Goal: Navigation & Orientation: Find specific page/section

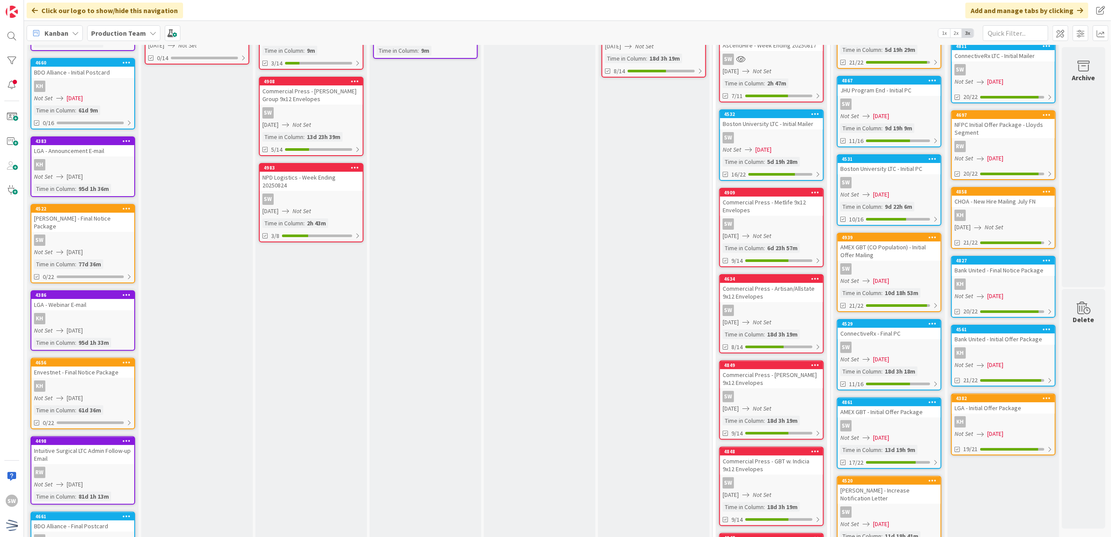
scroll to position [174, 0]
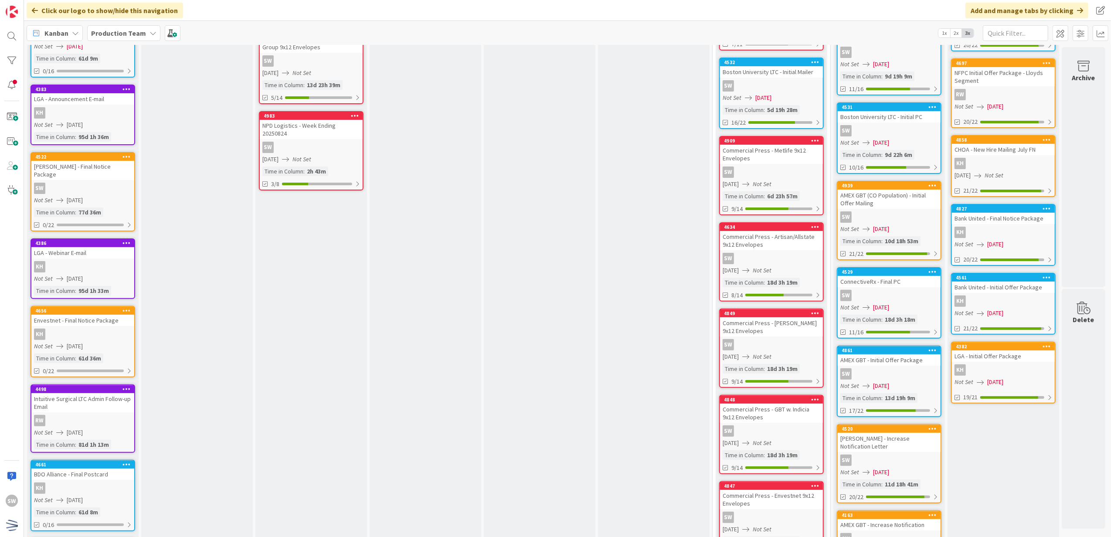
click at [900, 291] on div "SW" at bounding box center [889, 295] width 103 height 11
click at [900, 291] on div "43 Backlog Emails : Timeline gets approved Add Card... Template Not Set Not Set…" at bounding box center [567, 291] width 1087 height 492
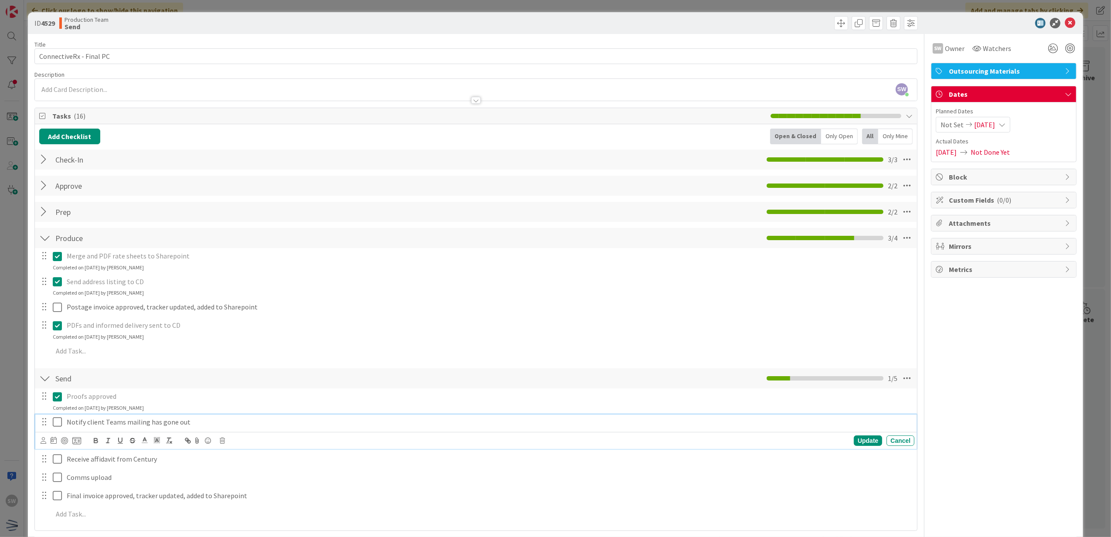
click at [55, 427] on icon at bounding box center [59, 422] width 13 height 10
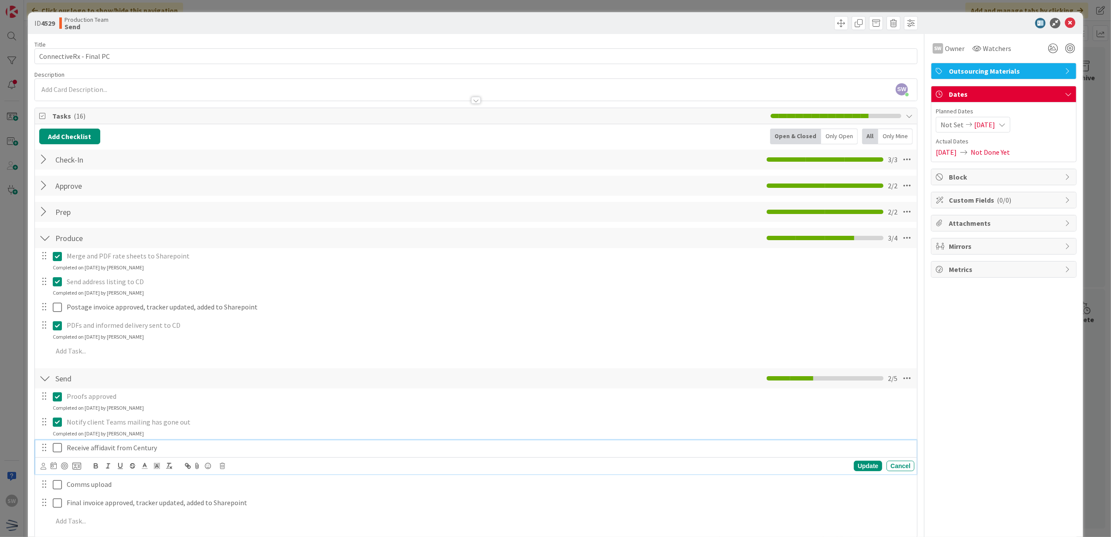
click at [53, 447] on icon at bounding box center [59, 448] width 13 height 10
click at [58, 477] on icon at bounding box center [59, 473] width 13 height 10
click at [1064, 28] on div at bounding box center [1062, 29] width 6 height 3
click at [1065, 21] on icon at bounding box center [1070, 23] width 10 height 10
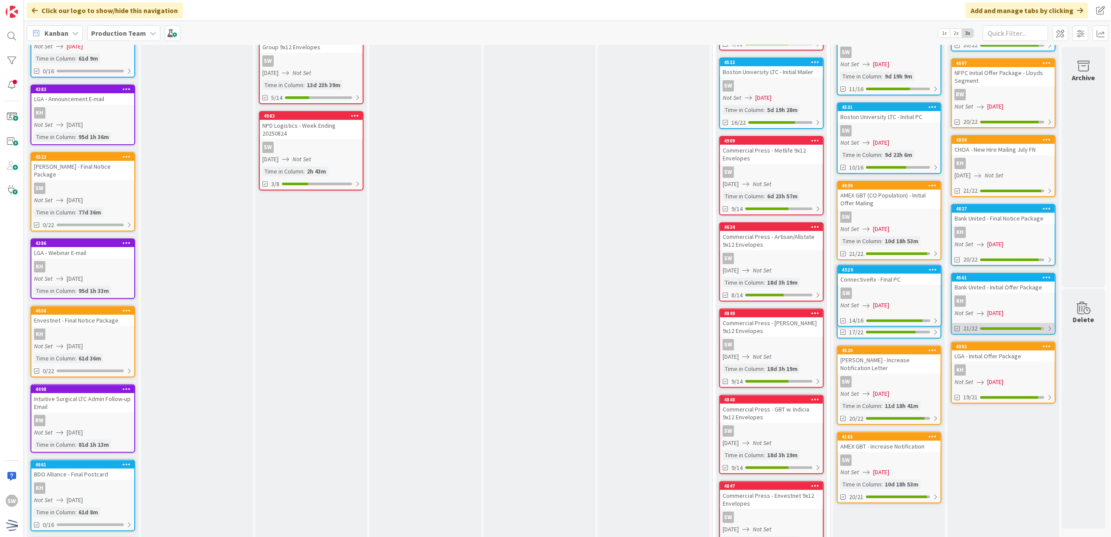
scroll to position [174, 6]
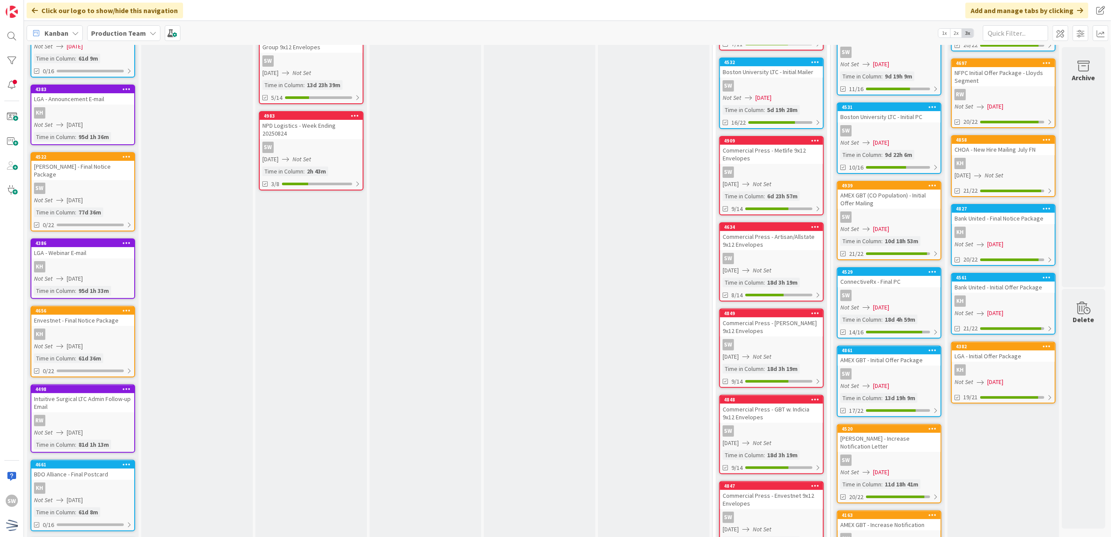
click at [892, 372] on div "SW" at bounding box center [889, 373] width 103 height 11
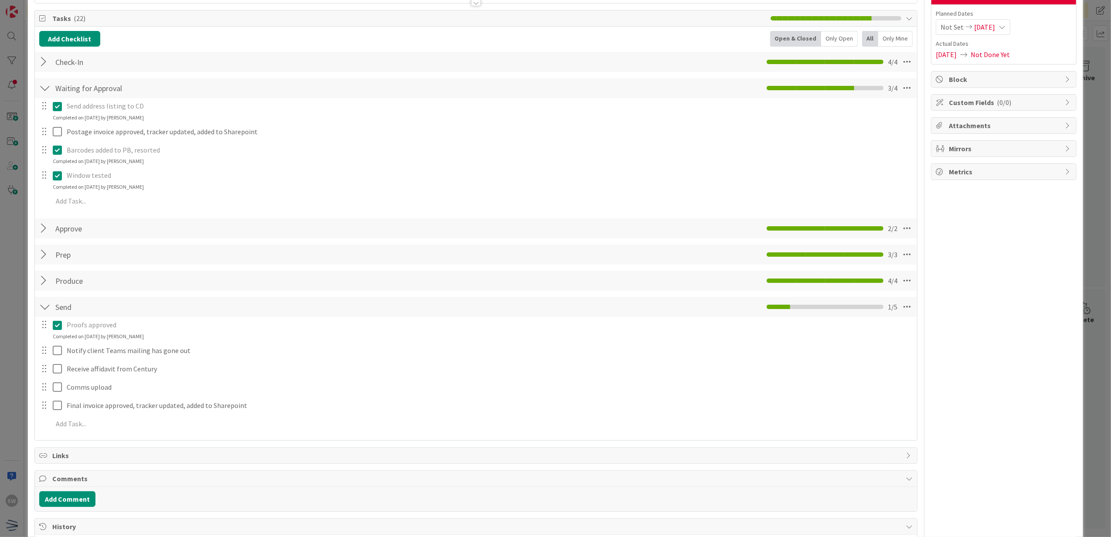
scroll to position [116, 0]
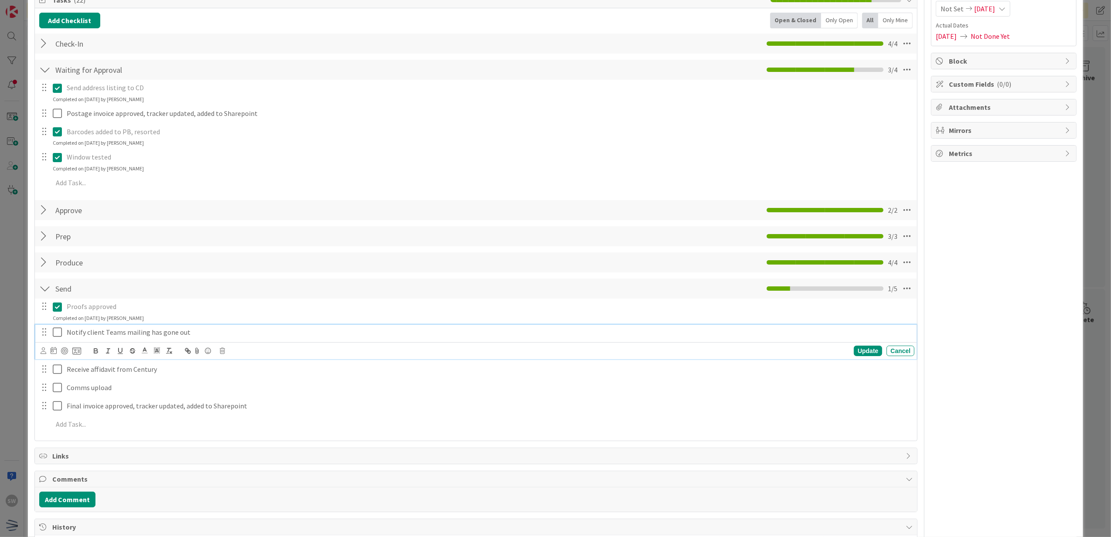
click at [58, 336] on icon at bounding box center [59, 332] width 13 height 10
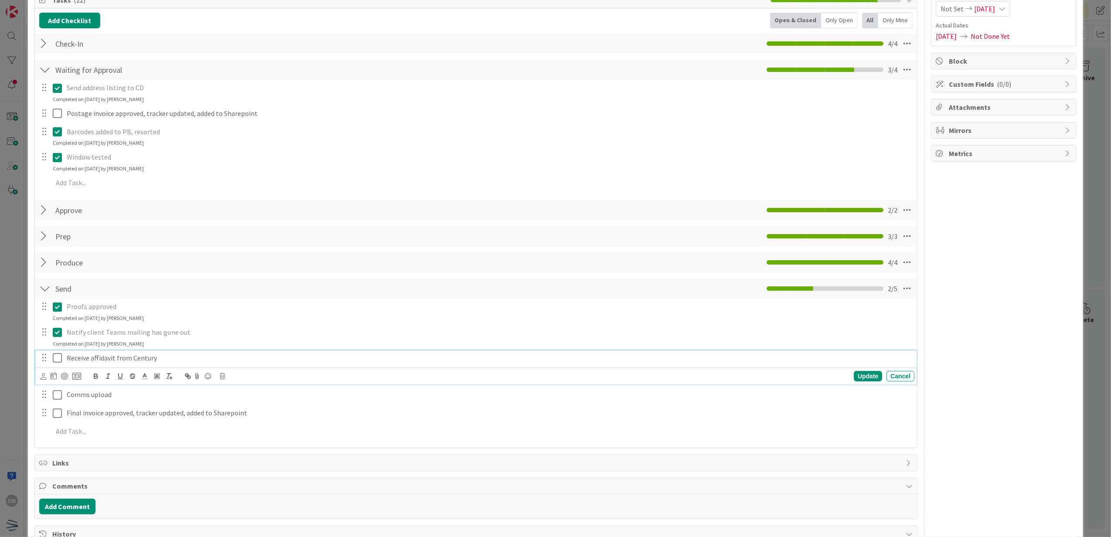
click at [60, 351] on button at bounding box center [58, 358] width 10 height 14
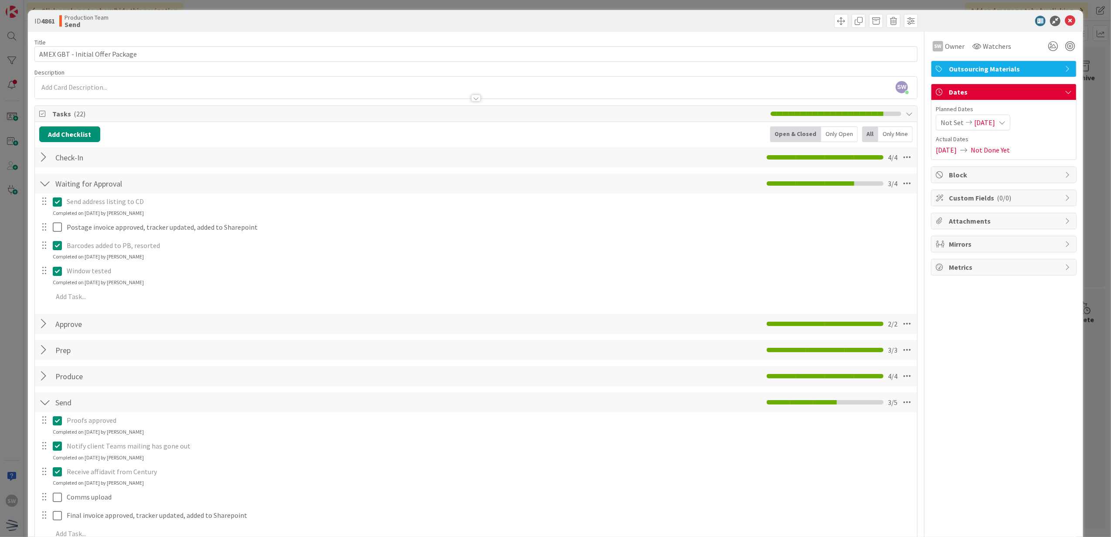
scroll to position [0, 0]
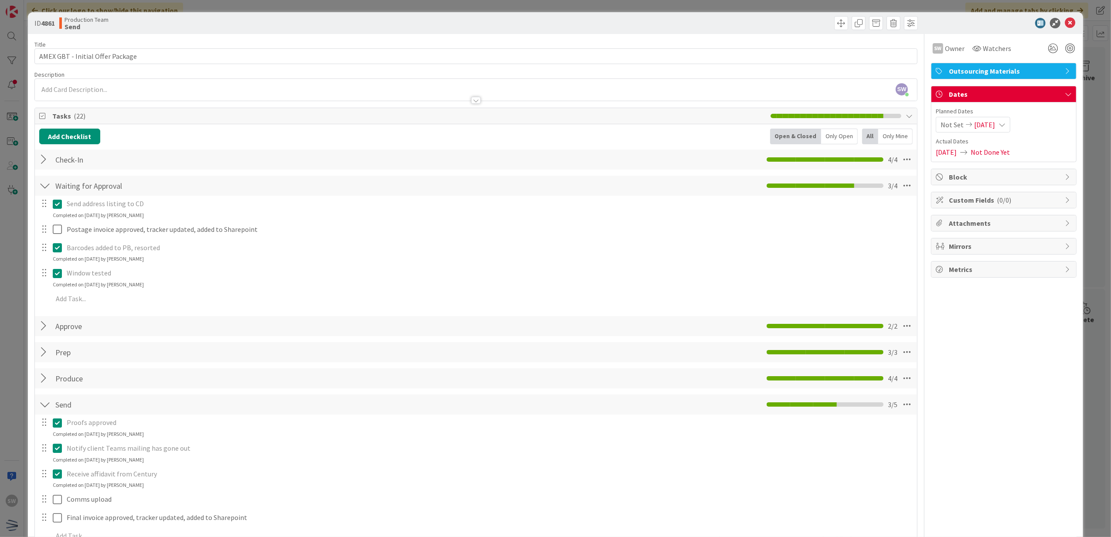
click at [1070, 23] on div "ID 4861 Production Team Send" at bounding box center [556, 23] width 1056 height 22
click at [1066, 24] on icon at bounding box center [1070, 23] width 10 height 10
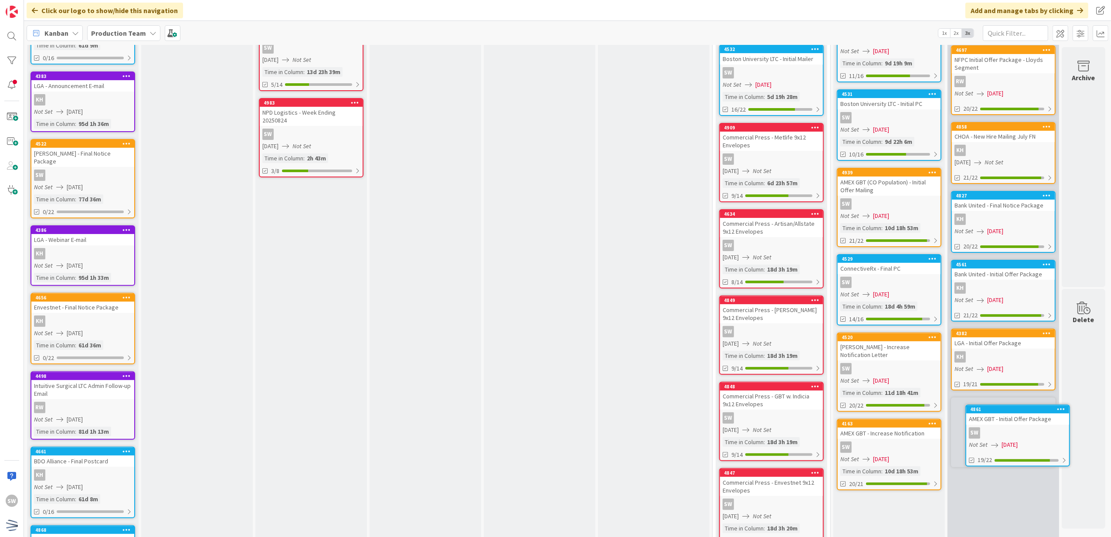
scroll to position [193, 6]
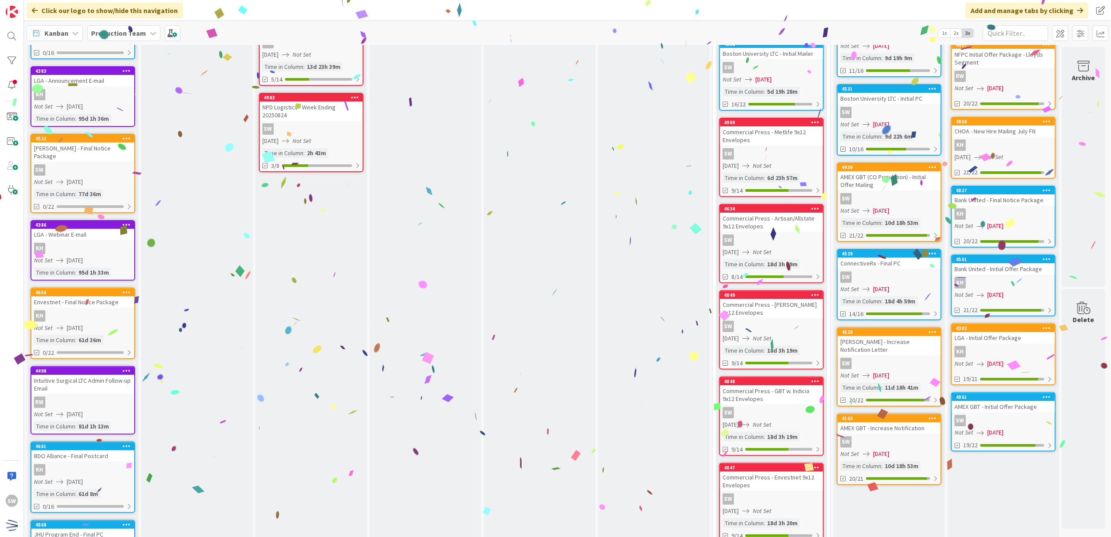
click at [893, 186] on div "AMEX GBT (CO Population) - Initial Offer Mailing" at bounding box center [889, 180] width 103 height 19
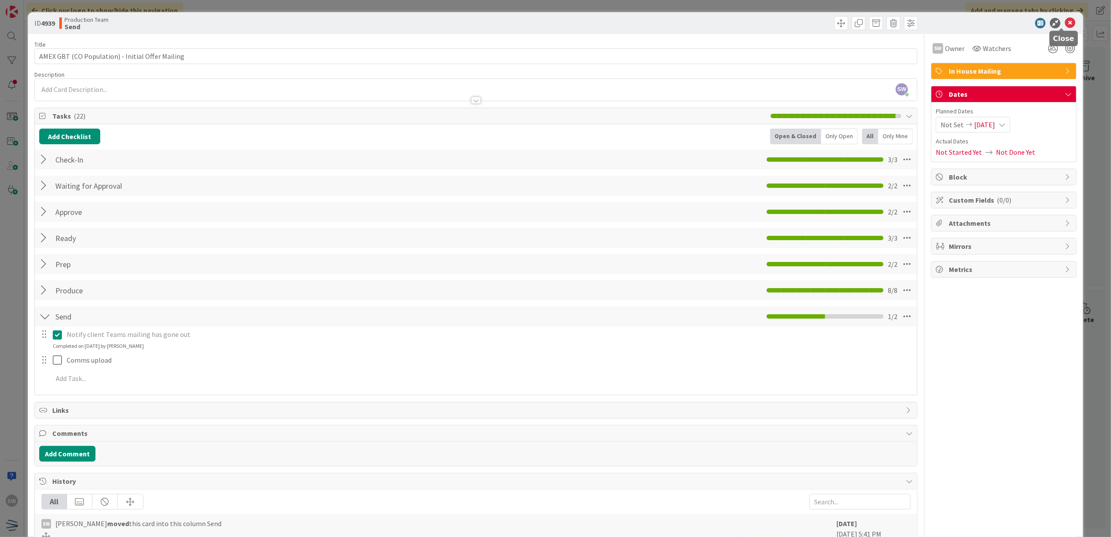
click at [1066, 25] on icon at bounding box center [1070, 23] width 10 height 10
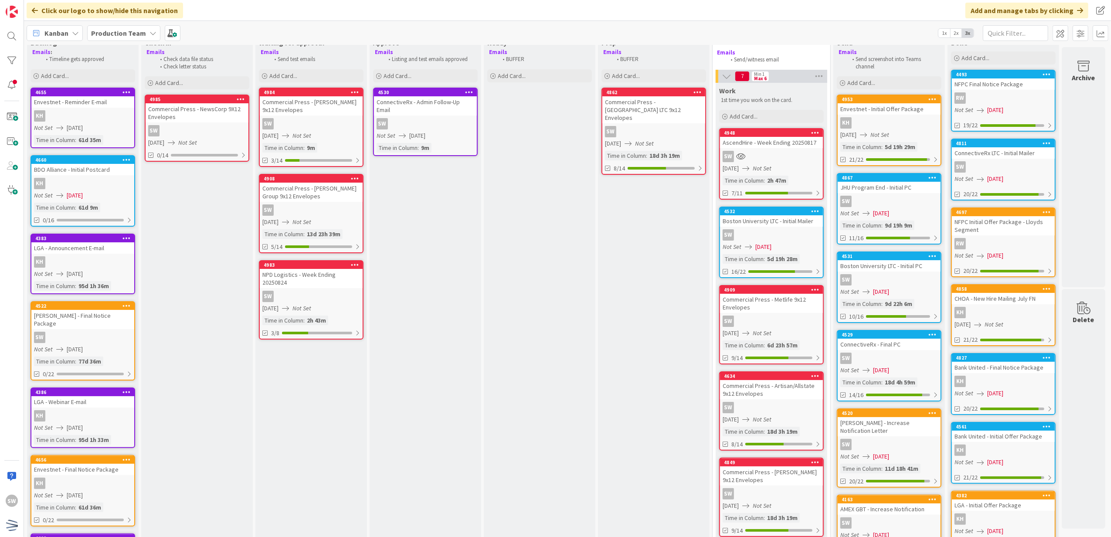
scroll to position [25, 6]
click at [993, 97] on div "RW" at bounding box center [1003, 98] width 103 height 11
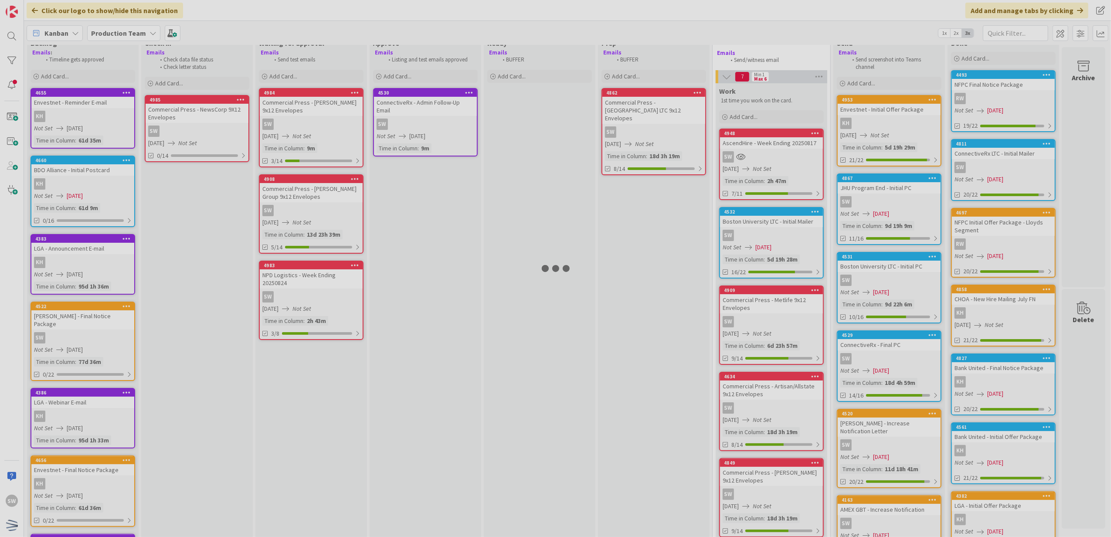
click at [993, 97] on div at bounding box center [555, 268] width 1111 height 537
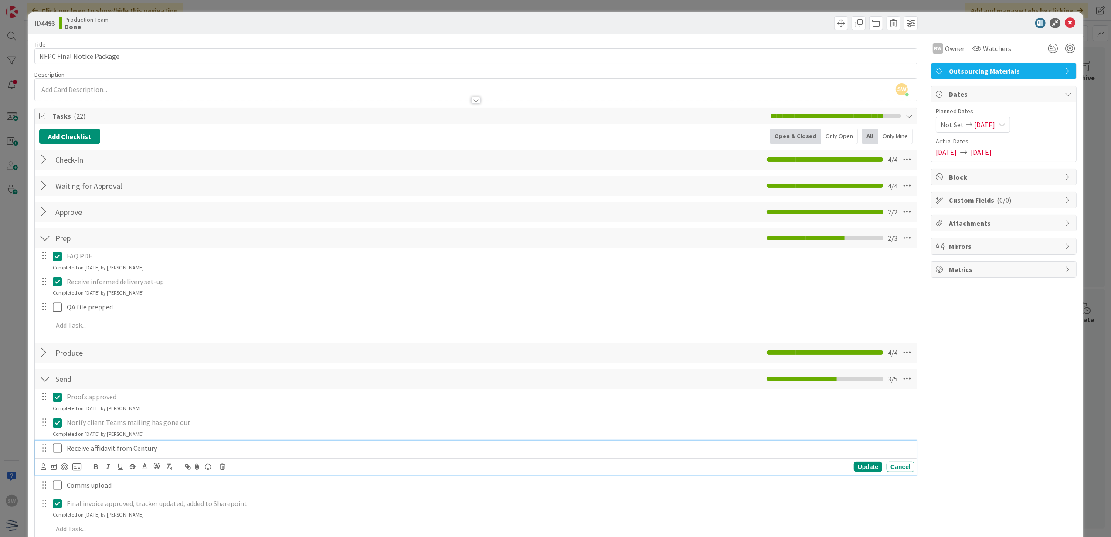
click at [54, 453] on icon at bounding box center [59, 448] width 13 height 10
click at [1065, 22] on icon at bounding box center [1070, 23] width 10 height 10
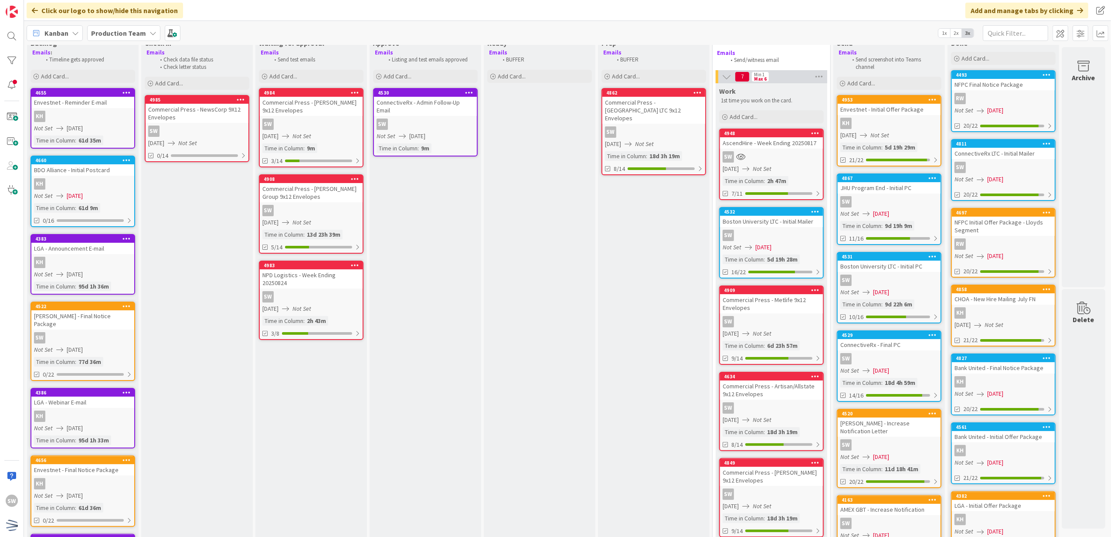
click at [1038, 169] on div "SW" at bounding box center [1003, 167] width 103 height 11
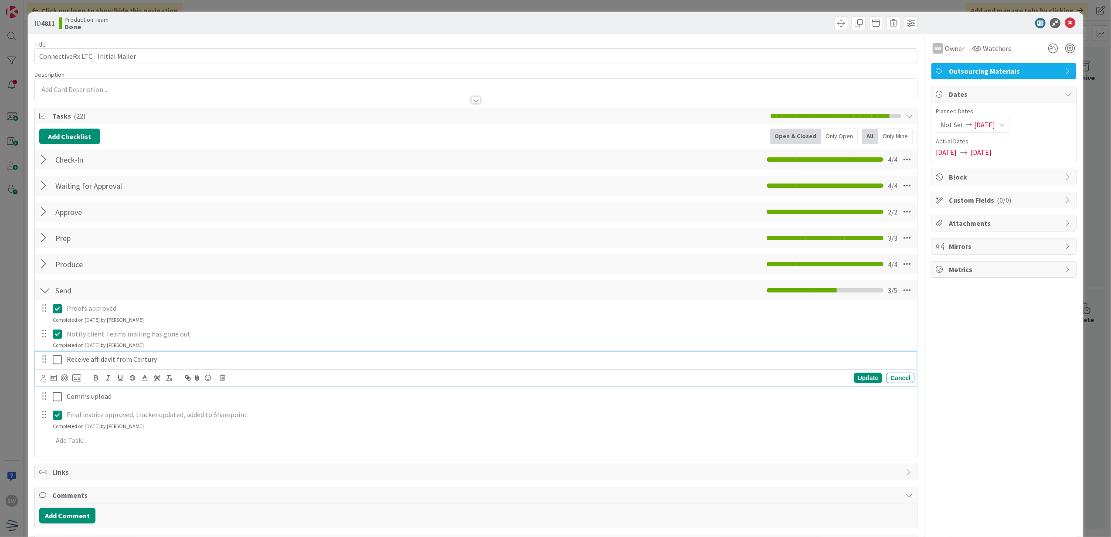
click at [56, 363] on icon at bounding box center [59, 359] width 13 height 10
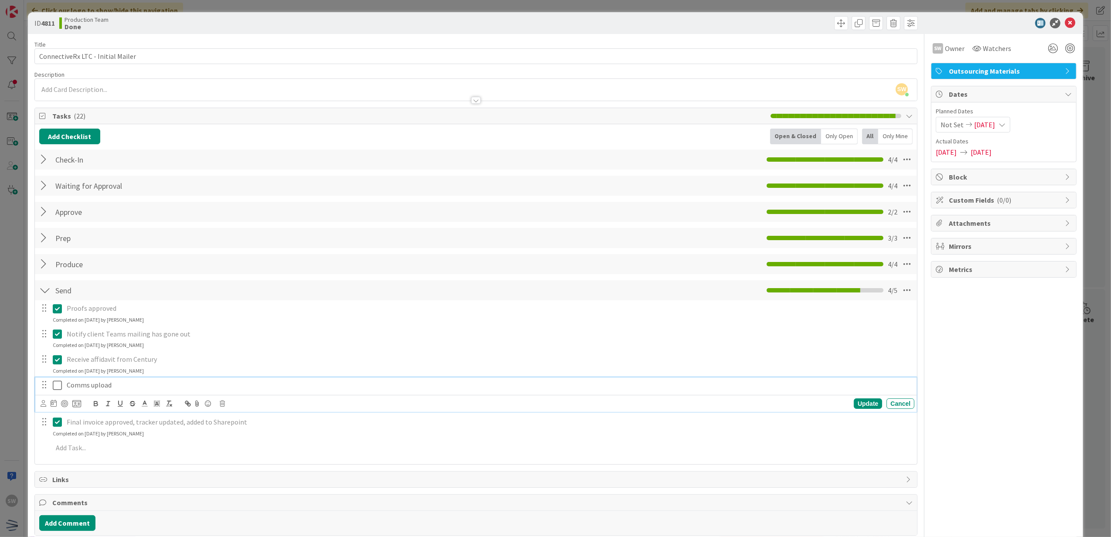
click at [54, 387] on icon at bounding box center [59, 385] width 13 height 10
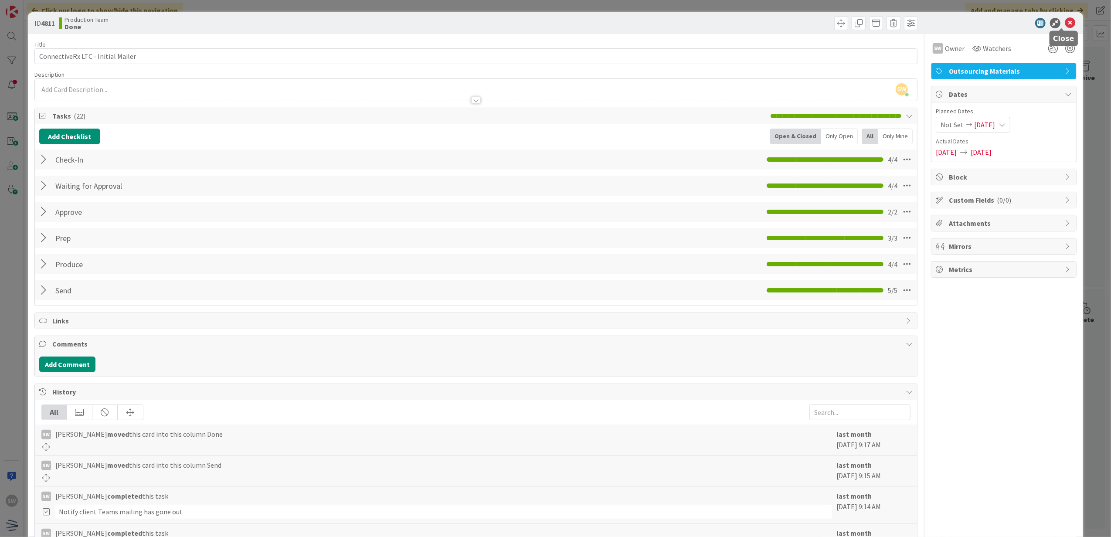
click at [1065, 21] on icon at bounding box center [1070, 23] width 10 height 10
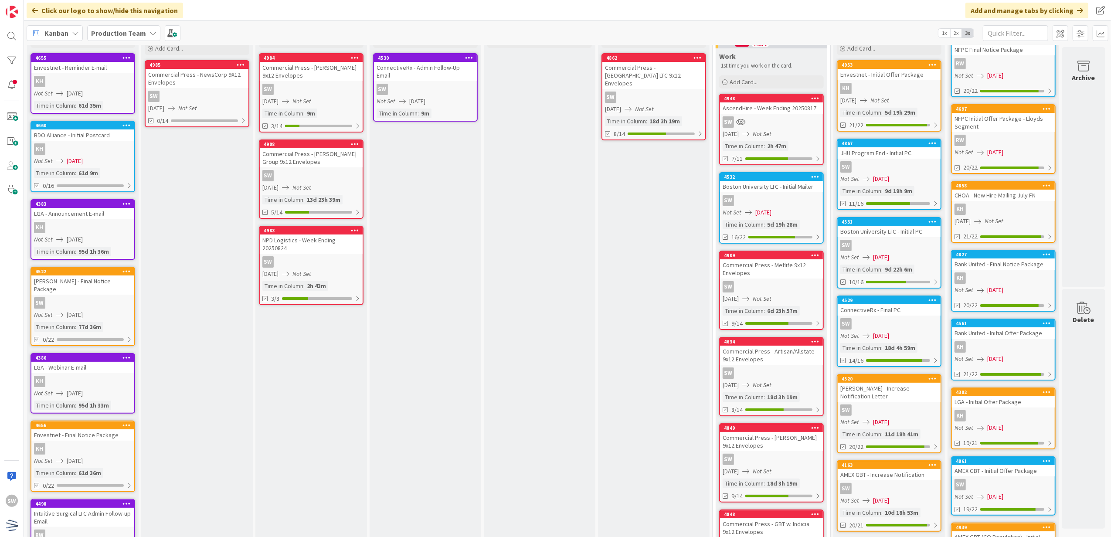
scroll to position [80, 6]
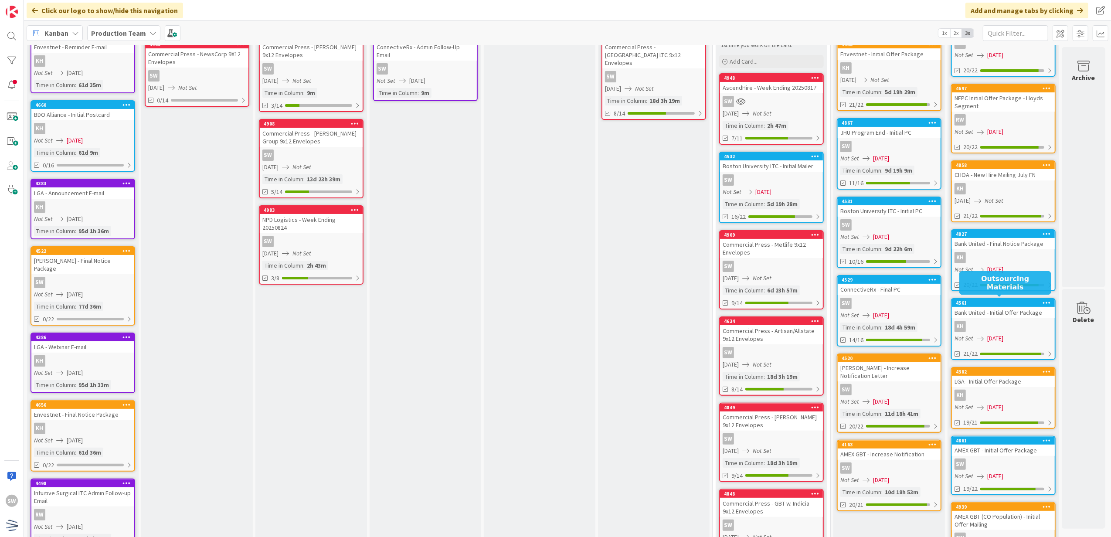
click at [1005, 259] on div "KH" at bounding box center [1003, 257] width 103 height 11
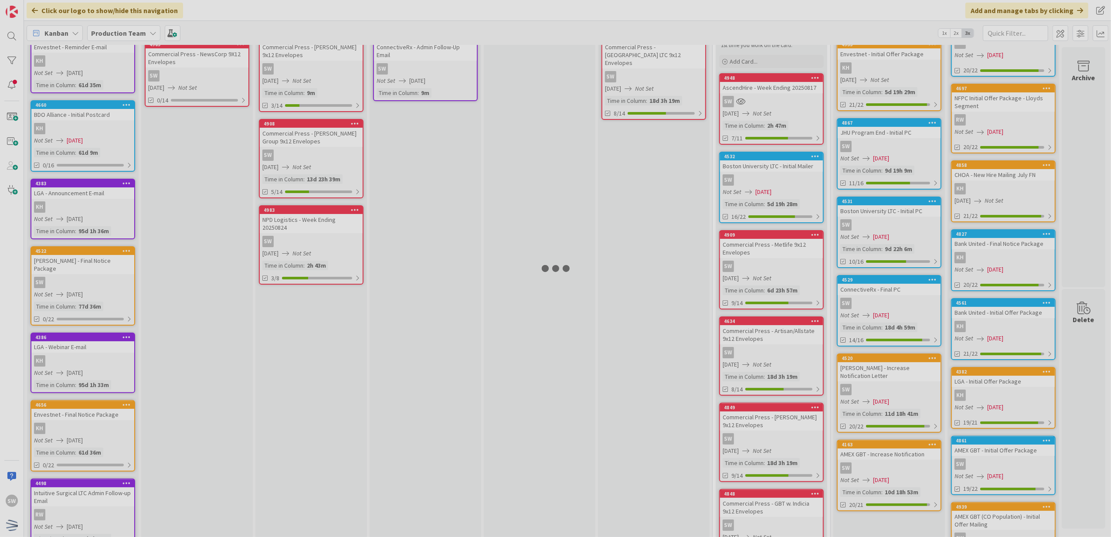
click at [1005, 259] on div at bounding box center [555, 268] width 1111 height 537
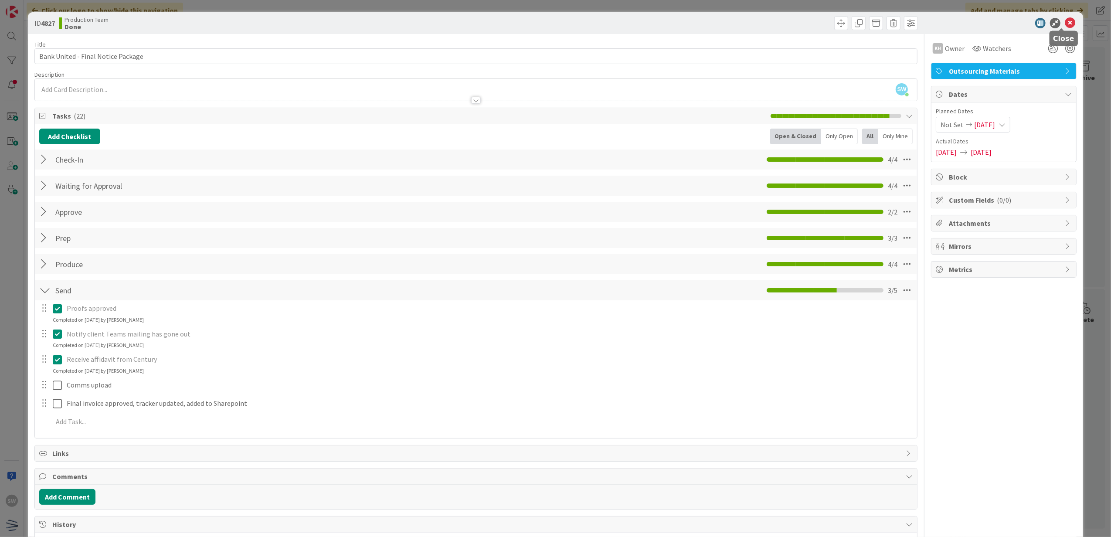
click at [1065, 23] on icon at bounding box center [1070, 23] width 10 height 10
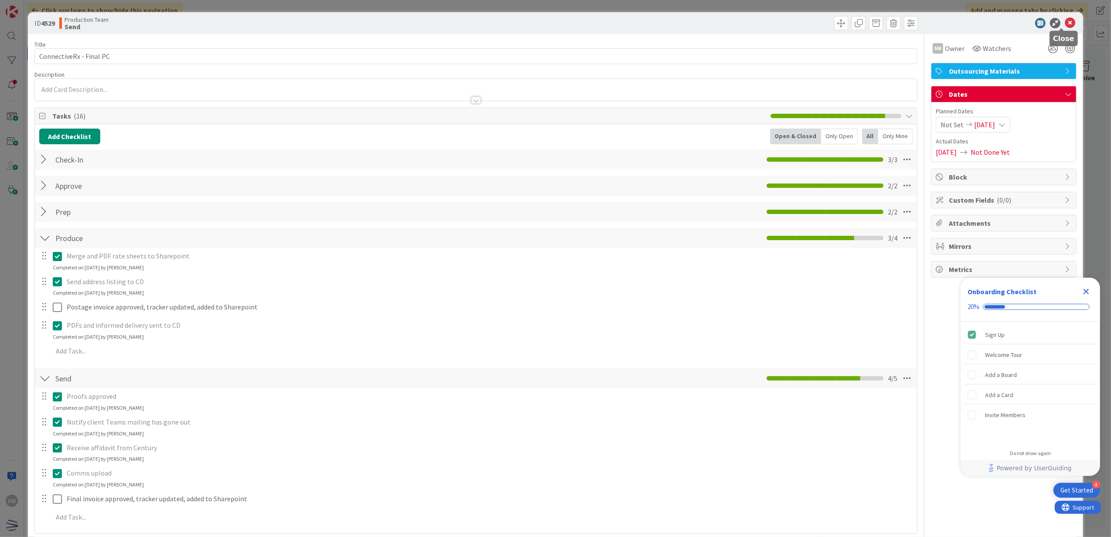
click at [1065, 23] on icon at bounding box center [1070, 23] width 10 height 10
